Goal: Navigation & Orientation: Find specific page/section

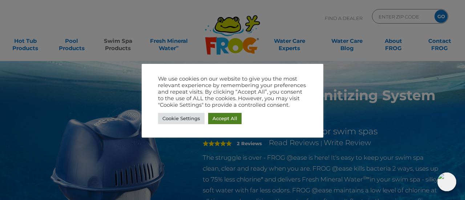
click at [222, 120] on link "Accept All" at bounding box center [224, 118] width 33 height 11
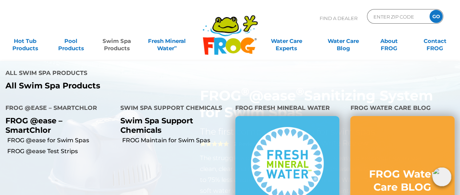
click at [108, 45] on link "Swim Spa Products" at bounding box center [117, 41] width 36 height 15
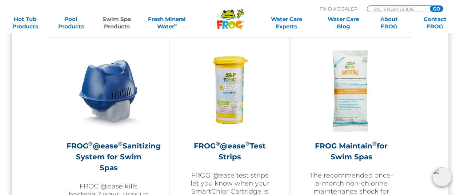
scroll to position [727, 0]
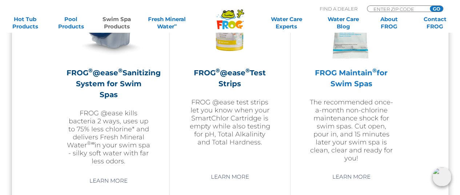
click at [345, 39] on img at bounding box center [351, 18] width 84 height 84
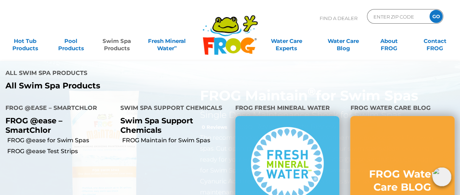
click at [107, 46] on link "Swim Spa Products" at bounding box center [117, 41] width 36 height 15
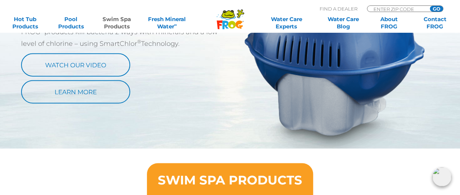
scroll to position [327, 0]
